Goal: Task Accomplishment & Management: Use online tool/utility

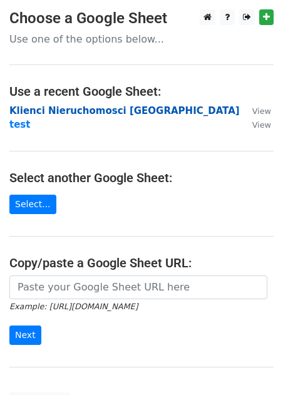
click at [47, 112] on strong "Klienci Nieruchomosci [GEOGRAPHIC_DATA]" at bounding box center [124, 110] width 230 height 11
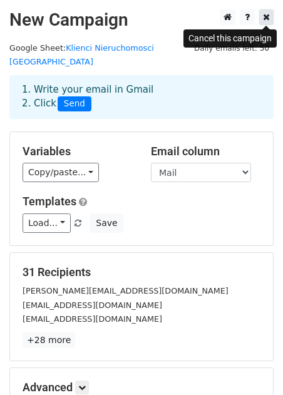
click at [264, 21] on icon at bounding box center [266, 17] width 7 height 9
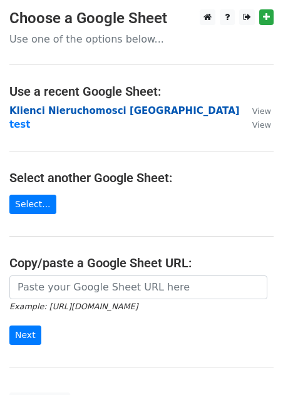
click at [63, 112] on strong "Klienci Nieruchomosci [GEOGRAPHIC_DATA]" at bounding box center [124, 110] width 230 height 11
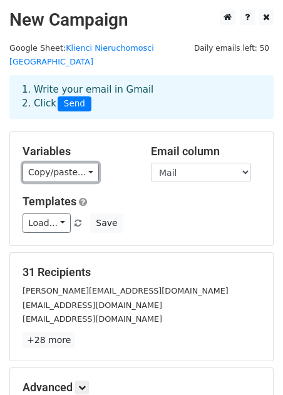
click at [81, 163] on link "Copy/paste..." at bounding box center [61, 172] width 76 height 19
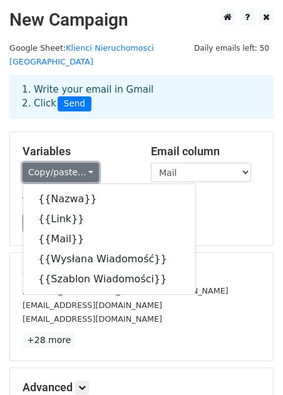
click at [80, 163] on link "Copy/paste..." at bounding box center [61, 172] width 76 height 19
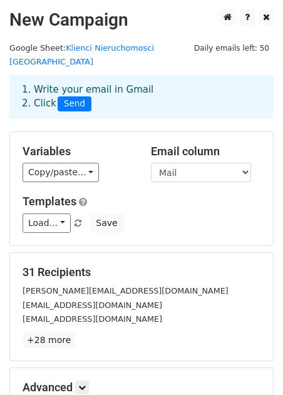
click at [150, 214] on div "Load... No templates saved Save" at bounding box center [141, 223] width 257 height 19
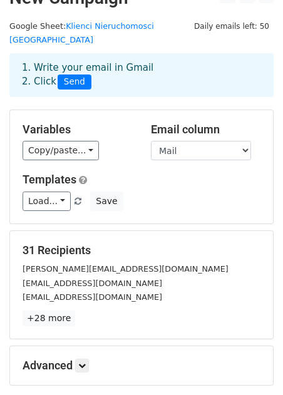
scroll to position [30, 0]
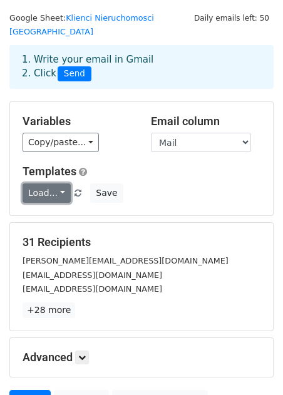
click at [59, 183] on link "Load..." at bounding box center [47, 192] width 48 height 19
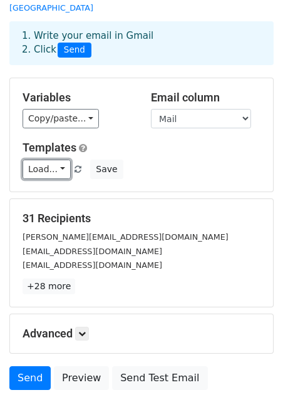
scroll to position [0, 0]
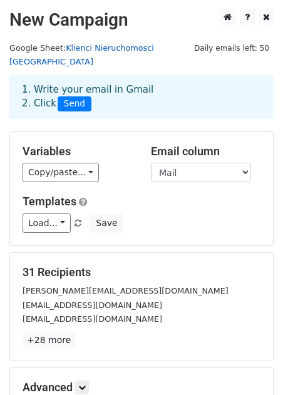
click at [127, 48] on link "Klienci Nieruchomosci [GEOGRAPHIC_DATA]" at bounding box center [81, 55] width 145 height 24
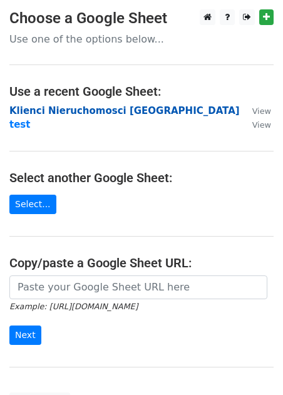
click at [57, 111] on strong "Klienci Nieruchomosci [GEOGRAPHIC_DATA]" at bounding box center [124, 110] width 230 height 11
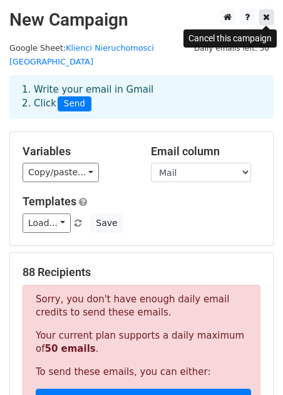
click at [262, 18] on link at bounding box center [266, 17] width 14 height 16
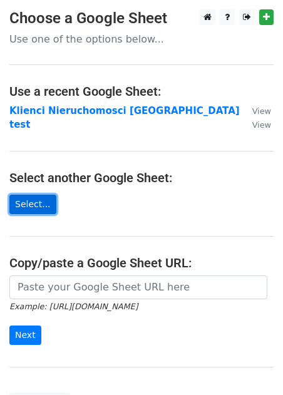
click at [28, 199] on link "Select..." at bounding box center [32, 204] width 47 height 19
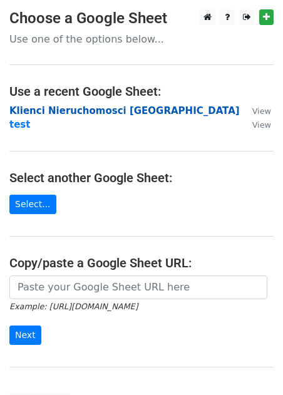
click at [36, 109] on strong "Klienci Nieruchomosci [GEOGRAPHIC_DATA]" at bounding box center [124, 110] width 230 height 11
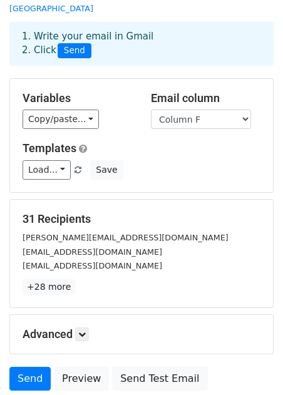
scroll to position [67, 0]
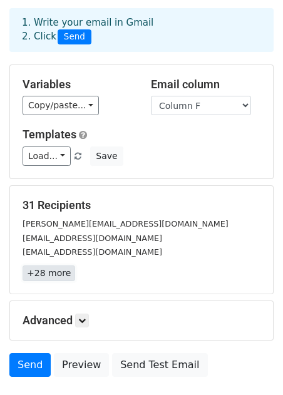
click at [50, 266] on link "+28 more" at bounding box center [49, 274] width 53 height 16
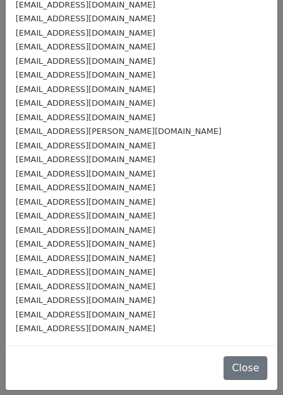
scroll to position [0, 0]
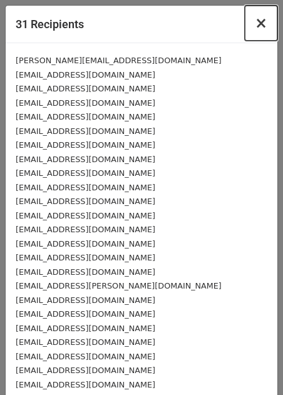
click at [266, 23] on span "×" at bounding box center [261, 23] width 13 height 18
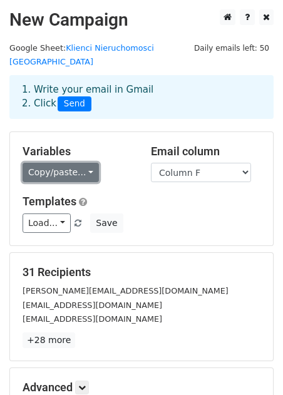
click at [78, 163] on link "Copy/paste..." at bounding box center [61, 172] width 76 height 19
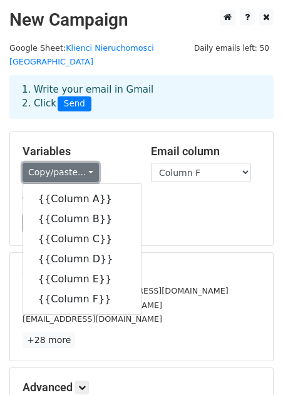
click at [78, 163] on link "Copy/paste..." at bounding box center [61, 172] width 76 height 19
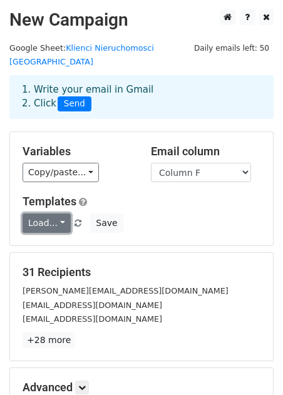
click at [58, 214] on link "Load..." at bounding box center [47, 223] width 48 height 19
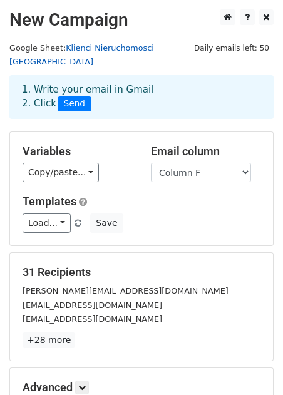
click at [100, 48] on link "Klienci Nieruchomosci [GEOGRAPHIC_DATA]" at bounding box center [81, 55] width 145 height 24
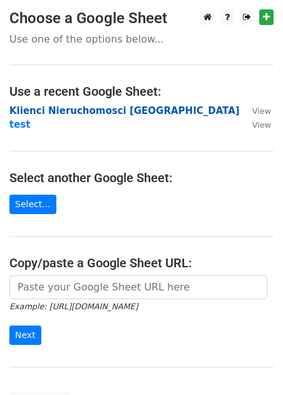
click at [57, 110] on strong "Klienci Nieruchomosci [GEOGRAPHIC_DATA]" at bounding box center [124, 110] width 230 height 11
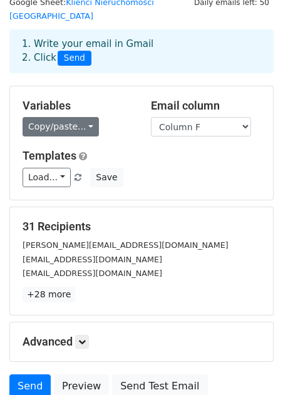
scroll to position [50, 0]
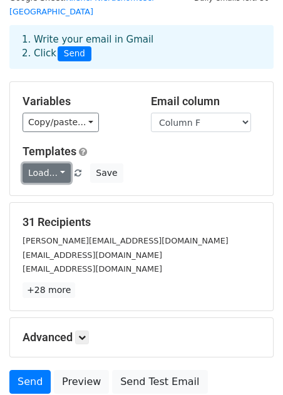
click at [52, 163] on link "Load..." at bounding box center [47, 172] width 48 height 19
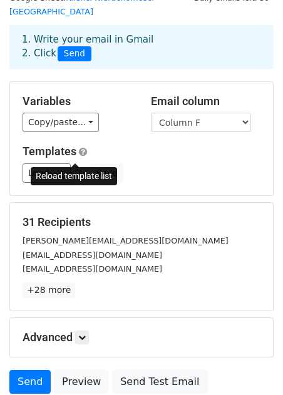
click at [78, 170] on span at bounding box center [78, 174] width 7 height 8
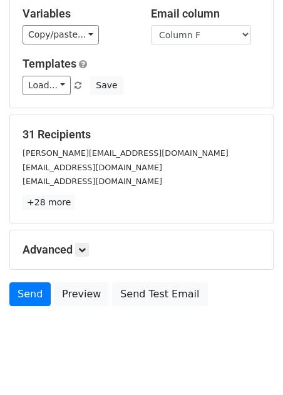
scroll to position [141, 0]
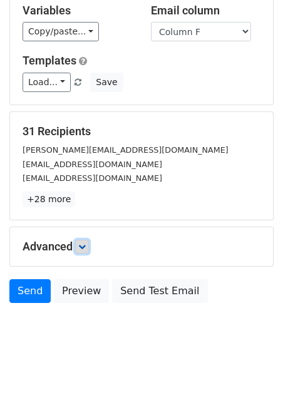
click at [85, 243] on icon at bounding box center [82, 247] width 8 height 8
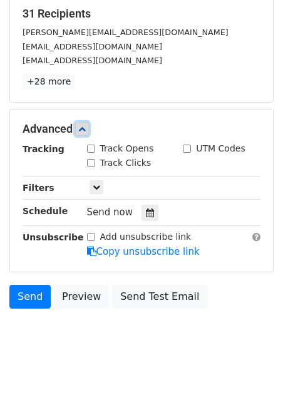
scroll to position [264, 0]
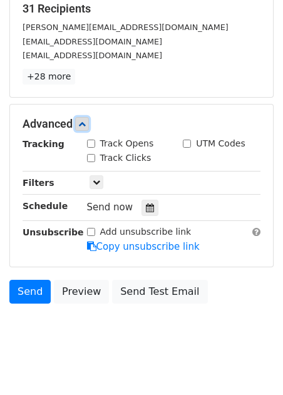
click at [81, 120] on icon at bounding box center [82, 124] width 8 height 8
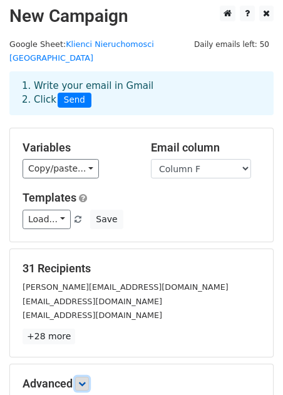
scroll to position [0, 0]
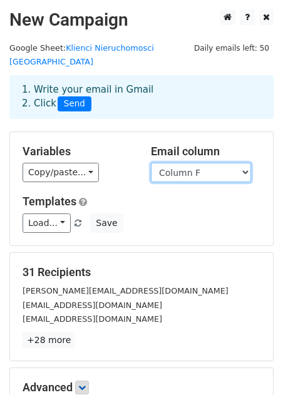
click at [238, 163] on select "Column A Column B Column C Column D Column E Column F" at bounding box center [201, 172] width 100 height 19
select select "Column C"
click at [151, 163] on select "Column A Column B Column C Column D Column E Column F" at bounding box center [201, 172] width 100 height 19
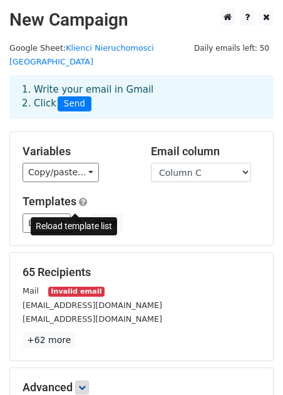
click at [76, 220] on span at bounding box center [78, 224] width 7 height 8
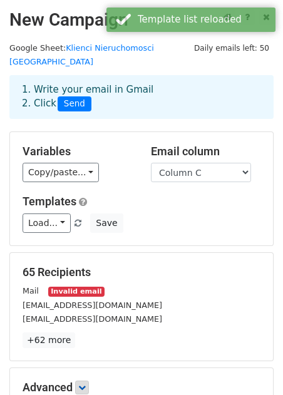
click at [218, 83] on div "1. Write your email in Gmail 2. Click Send" at bounding box center [142, 97] width 258 height 29
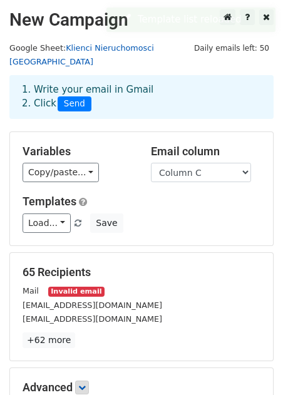
click at [111, 46] on link "Klienci Nieruchomosci [GEOGRAPHIC_DATA]" at bounding box center [81, 55] width 145 height 24
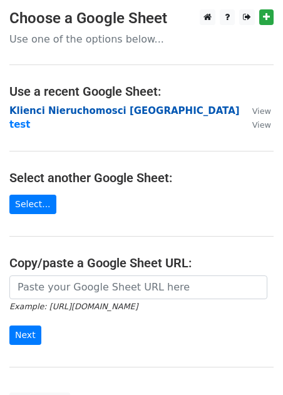
click at [80, 113] on strong "Klienci Nieruchomosci [GEOGRAPHIC_DATA]" at bounding box center [124, 110] width 230 height 11
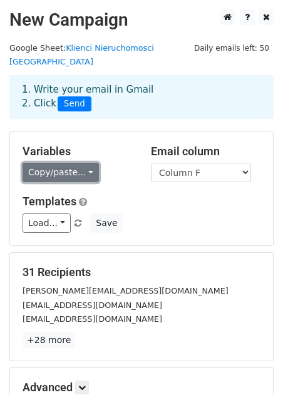
click at [87, 163] on link "Copy/paste..." at bounding box center [61, 172] width 76 height 19
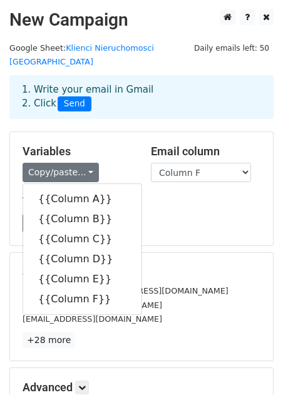
click at [106, 163] on div "Copy/paste... {{Column A}} {{Column B}} {{Column C}} {{Column D}} {{Column E}} …" at bounding box center [78, 172] width 110 height 19
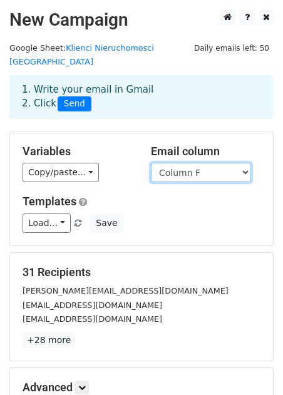
click at [191, 163] on select "Column A Column B Column C Column D Column E Column F" at bounding box center [201, 172] width 100 height 19
select select "Column C"
click at [151, 163] on select "Column A Column B Column C Column D Column E Column F" at bounding box center [201, 172] width 100 height 19
click at [172, 214] on div "Load... No templates saved Save" at bounding box center [141, 223] width 257 height 19
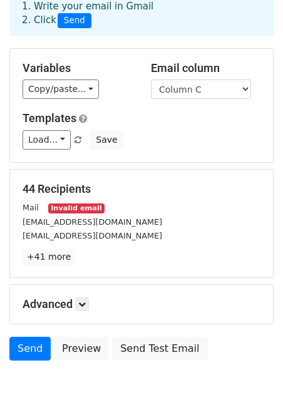
scroll to position [95, 0]
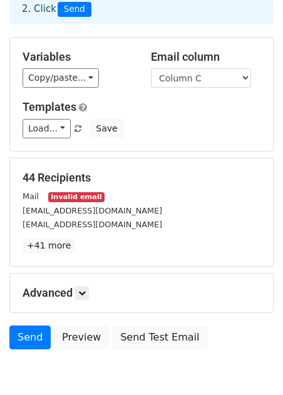
click at [43, 189] on div "Mail Invalid email" at bounding box center [141, 196] width 257 height 14
click at [47, 238] on link "+41 more" at bounding box center [49, 246] width 53 height 16
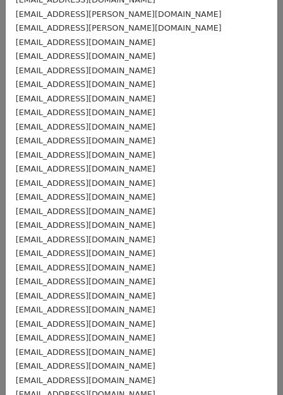
scroll to position [0, 0]
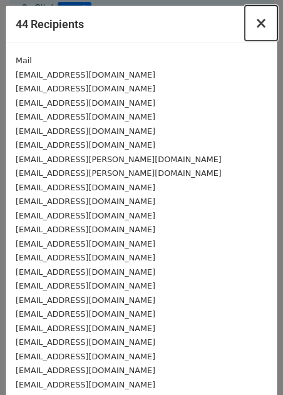
click at [262, 26] on span "×" at bounding box center [261, 23] width 13 height 18
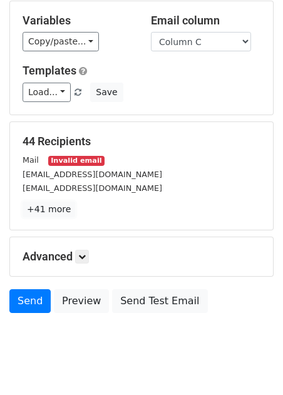
scroll to position [141, 0]
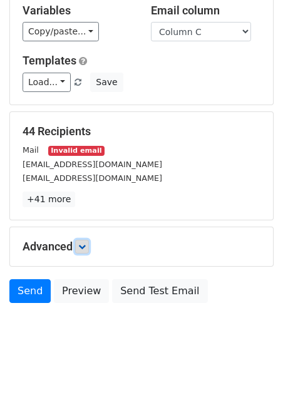
click at [86, 243] on icon at bounding box center [82, 247] width 8 height 8
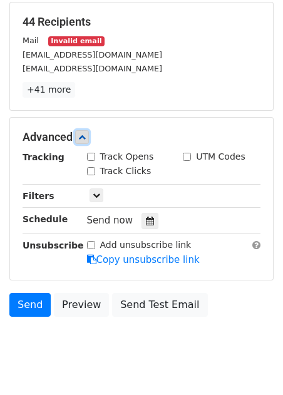
scroll to position [251, 0]
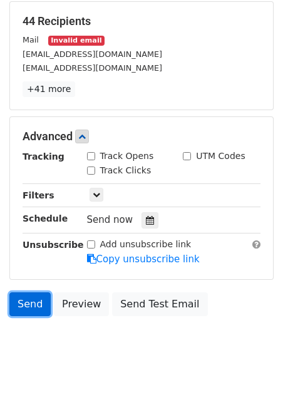
click at [34, 292] on link "Send" at bounding box center [29, 304] width 41 height 24
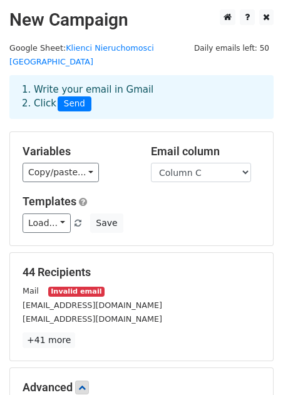
scroll to position [264, 0]
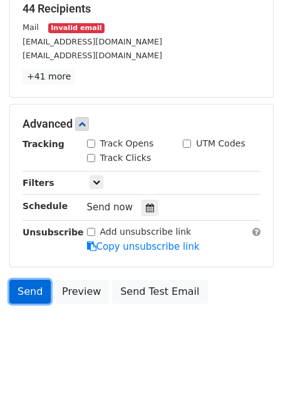
click at [29, 280] on link "Send" at bounding box center [29, 292] width 41 height 24
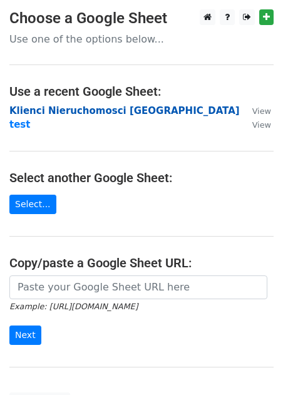
click at [73, 113] on strong "Klienci Nieruchomosci [GEOGRAPHIC_DATA]" at bounding box center [124, 110] width 230 height 11
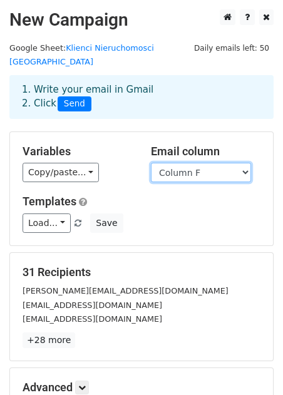
click at [180, 163] on select "Column A Column B Column C Column D Column E Column F" at bounding box center [201, 172] width 100 height 19
select select "Column E"
click at [151, 163] on select "Column A Column B Column C Column D Column E Column F" at bounding box center [201, 172] width 100 height 19
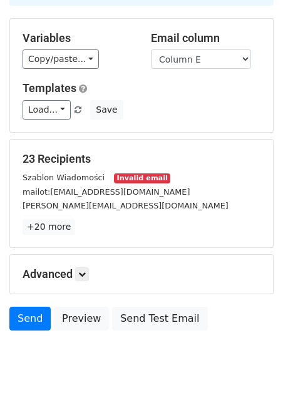
scroll to position [141, 0]
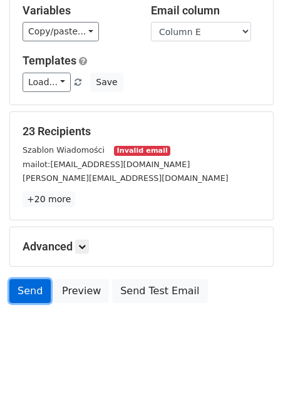
click at [36, 279] on link "Send" at bounding box center [29, 291] width 41 height 24
click at [29, 279] on link "Send" at bounding box center [29, 291] width 41 height 24
